Goal: Task Accomplishment & Management: Complete application form

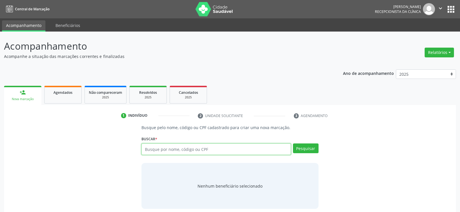
click at [179, 147] on input "text" at bounding box center [215, 149] width 149 height 11
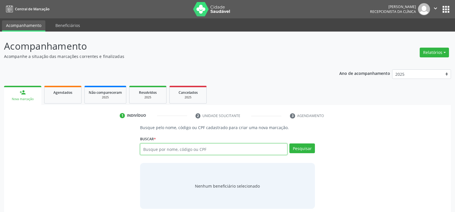
click at [180, 152] on input "text" at bounding box center [213, 149] width 147 height 11
type input "19742541434"
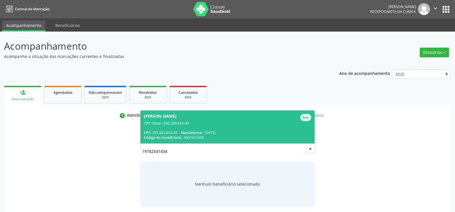
click at [177, 118] on div "[PERSON_NAME]" at bounding box center [160, 117] width 33 height 7
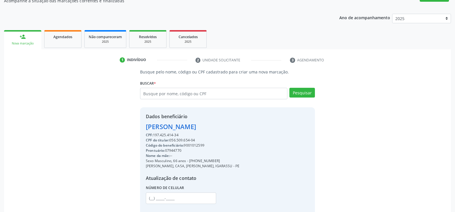
scroll to position [57, 0]
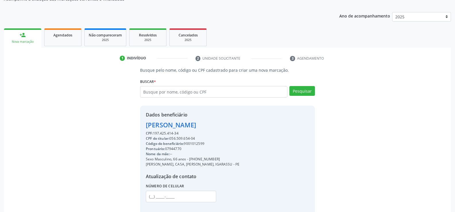
drag, startPoint x: 145, startPoint y: 128, endPoint x: 254, endPoint y: 128, distance: 108.3
click at [254, 128] on div "Dados beneficiário [PERSON_NAME] CPF: 197.425.414-34 CPF do titular: 056.509.65…" at bounding box center [227, 161] width 175 height 110
copy div "[PERSON_NAME]"
click at [74, 37] on div "Agendados" at bounding box center [63, 35] width 29 height 6
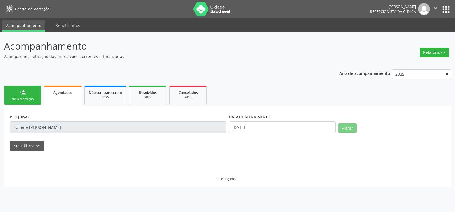
scroll to position [0, 0]
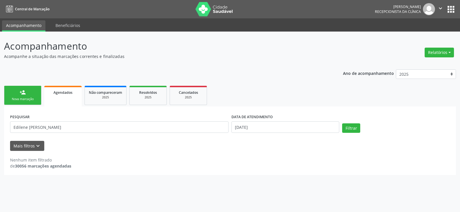
click at [34, 127] on input "Edilene [PERSON_NAME]" at bounding box center [119, 127] width 218 height 11
click at [30, 96] on link "person_add Nova marcação" at bounding box center [22, 95] width 37 height 19
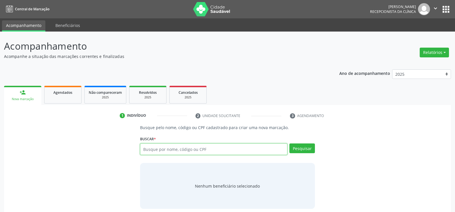
click at [148, 149] on input "text" at bounding box center [213, 149] width 147 height 11
paste input "Edilene [PERSON_NAME]"
type input "Edilene [PERSON_NAME]"
drag, startPoint x: 203, startPoint y: 151, endPoint x: 139, endPoint y: 153, distance: 63.6
click at [139, 153] on div "Busque pelo nome, código ou CPF cadastrado para criar uma nova marcação. [GEOGR…" at bounding box center [227, 167] width 183 height 84
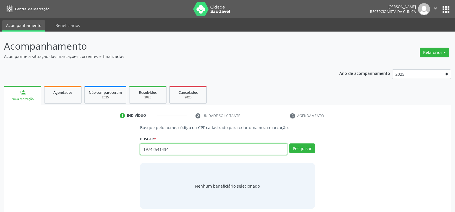
type input "19742541434"
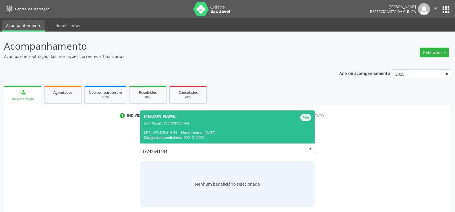
click at [203, 127] on span "[PERSON_NAME] Ativo CPF Titular: 056.509.654-04 CPF: 197.425.414-34 Nascimento:…" at bounding box center [228, 127] width 174 height 33
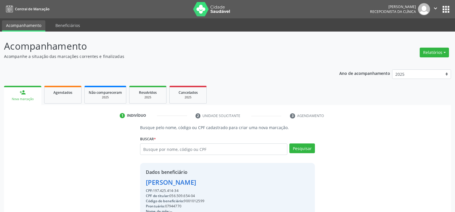
drag, startPoint x: 147, startPoint y: 183, endPoint x: 234, endPoint y: 183, distance: 87.4
click at [234, 183] on div "[PERSON_NAME]" at bounding box center [193, 182] width 94 height 9
copy div "[PERSON_NAME]"
click at [54, 98] on link "Agendados" at bounding box center [62, 95] width 37 height 18
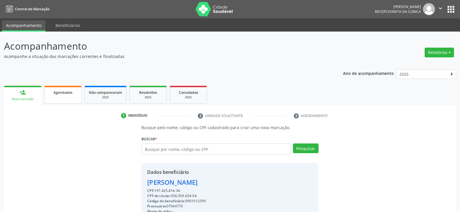
select select "7"
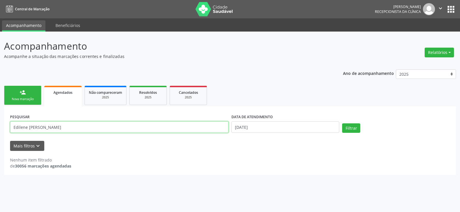
click at [36, 128] on input "Edilene [PERSON_NAME]" at bounding box center [119, 127] width 218 height 11
paste input "Nildo Pedro dos Santo"
type input "[PERSON_NAME]"
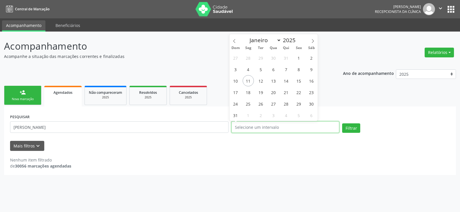
click at [342, 124] on button "Filtrar" at bounding box center [351, 129] width 18 height 10
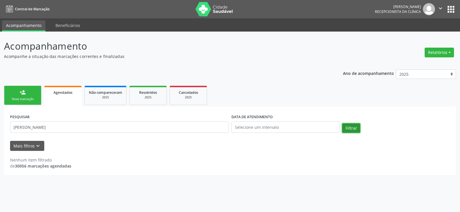
click at [355, 127] on button "Filtrar" at bounding box center [351, 129] width 18 height 10
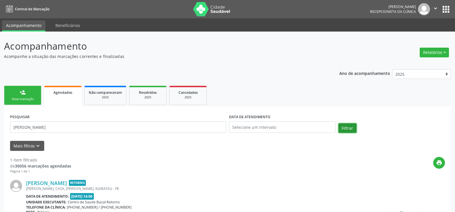
click at [355, 127] on button "Filtrar" at bounding box center [348, 129] width 18 height 10
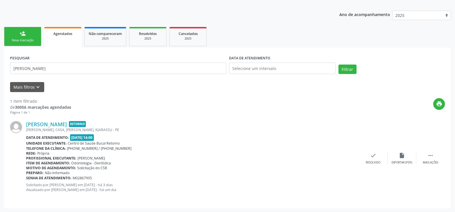
scroll to position [59, 0]
click at [19, 30] on link "person_add Nova marcação" at bounding box center [22, 36] width 37 height 19
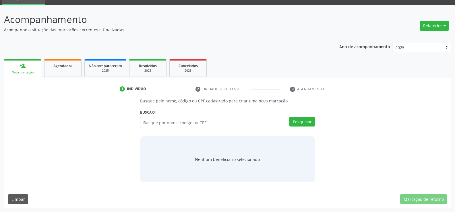
scroll to position [27, 0]
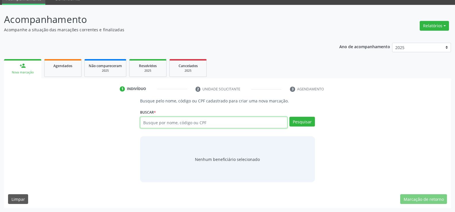
click at [188, 124] on input "text" at bounding box center [213, 122] width 147 height 11
type input "17264286487"
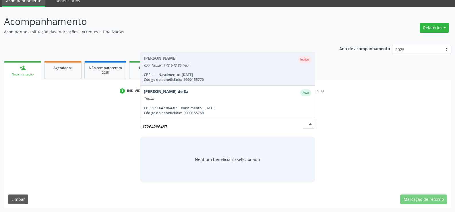
scroll to position [25, 0]
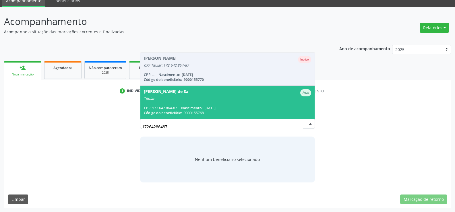
click at [206, 106] on span "[DATE]" at bounding box center [210, 108] width 11 height 5
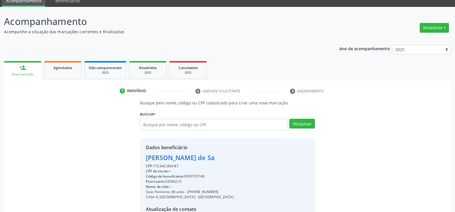
drag, startPoint x: 147, startPoint y: 160, endPoint x: 188, endPoint y: 168, distance: 41.2
click at [188, 168] on div "Dados beneficiário [PERSON_NAME] de Sa CPF: 172.642.864-87 CPF do titular: -- C…" at bounding box center [190, 193] width 88 height 99
copy div "[PERSON_NAME] de Sa CPF: 172.642.864-87"
click at [164, 124] on input "text" at bounding box center [213, 124] width 147 height 11
type input "67018319404"
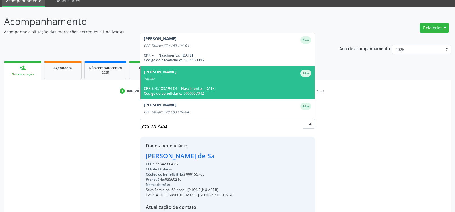
click at [173, 76] on div "[PERSON_NAME]" at bounding box center [160, 73] width 33 height 7
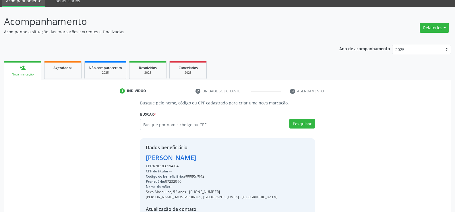
drag, startPoint x: 146, startPoint y: 158, endPoint x: 303, endPoint y: 158, distance: 157.2
click at [303, 158] on div "Dados beneficiário [PERSON_NAME] CPF: 670.183.194-04 CPF do titular: -- Código …" at bounding box center [227, 193] width 175 height 110
copy div "[PERSON_NAME]"
click at [61, 60] on ul "person_add Nova marcação Agendados Não compareceram 2025 Resolvidos 2025 Cancel…" at bounding box center [227, 70] width 447 height 21
click at [64, 71] on link "Agendados" at bounding box center [62, 70] width 37 height 18
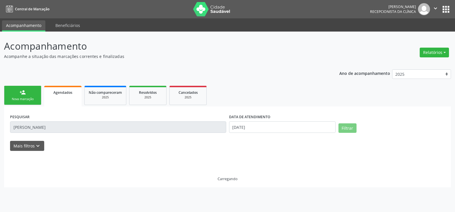
scroll to position [0, 0]
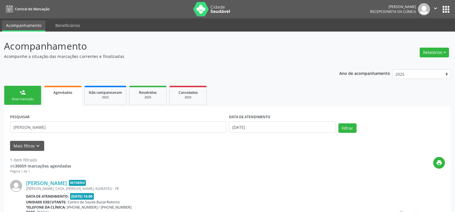
click at [36, 128] on input "[PERSON_NAME]" at bounding box center [118, 127] width 216 height 11
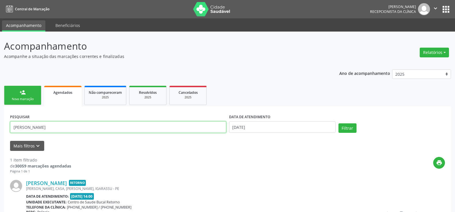
click at [36, 128] on input "[PERSON_NAME]" at bounding box center [118, 127] width 216 height 11
paste input "[PERSON_NAME]"
type input "[PERSON_NAME]"
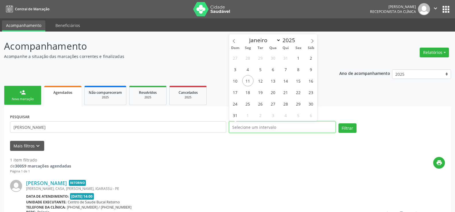
click at [339, 124] on button "Filtrar" at bounding box center [348, 129] width 18 height 10
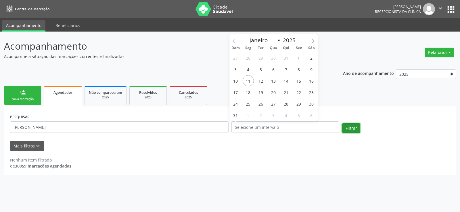
click at [348, 125] on button "Filtrar" at bounding box center [351, 129] width 18 height 10
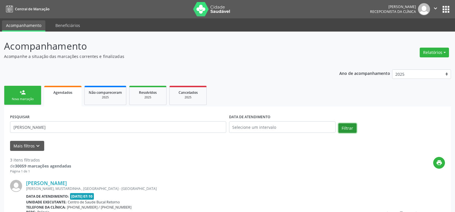
click at [348, 125] on button "Filtrar" at bounding box center [348, 129] width 18 height 10
click at [36, 92] on link "person_add Nova marcação" at bounding box center [22, 95] width 37 height 19
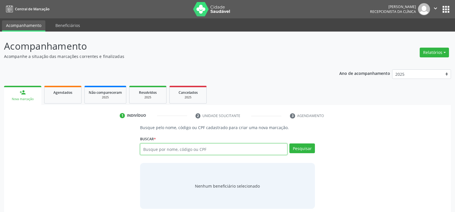
click at [161, 152] on input "text" at bounding box center [213, 149] width 147 height 11
type input "65793471472"
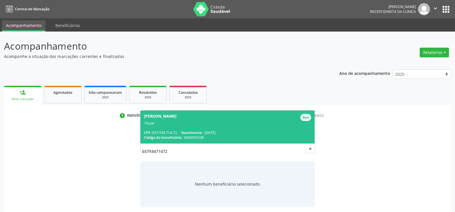
click at [177, 119] on div "[PERSON_NAME]" at bounding box center [160, 117] width 33 height 7
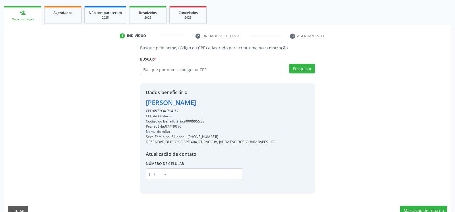
scroll to position [91, 0]
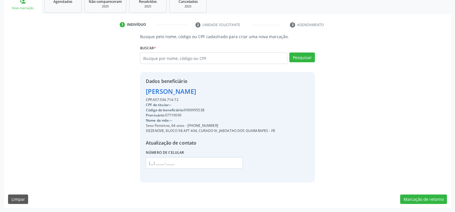
drag, startPoint x: 146, startPoint y: 92, endPoint x: 185, endPoint y: 98, distance: 40.2
click at [185, 98] on div "Dados beneficiário [PERSON_NAME] CPF: 657.934.714-72 CPF do titular: -- Código …" at bounding box center [211, 127] width 130 height 99
copy div "[PERSON_NAME] CPF: 657.934.714-72"
click at [199, 55] on input "text" at bounding box center [213, 58] width 147 height 11
type input "-"
